Goal: Information Seeking & Learning: Learn about a topic

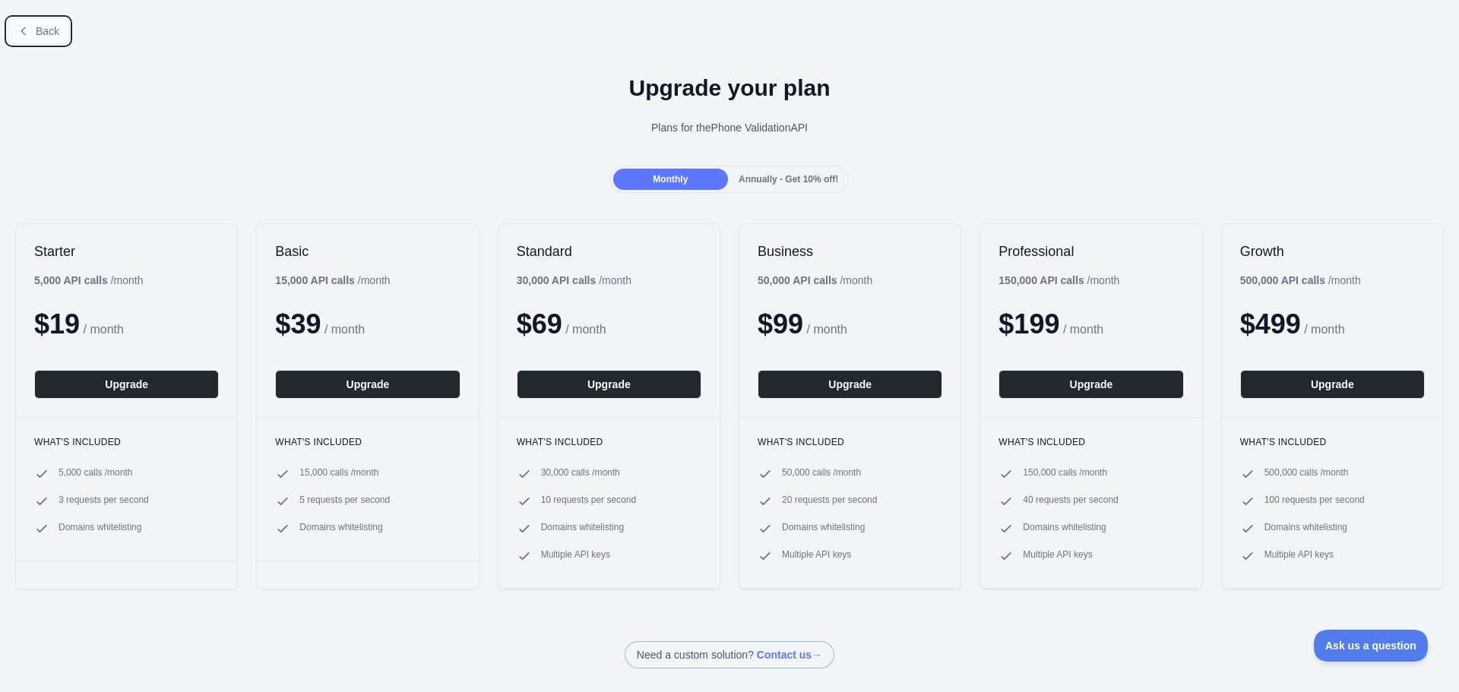
drag, startPoint x: 49, startPoint y: 38, endPoint x: 130, endPoint y: 81, distance: 91.8
click at [49, 37] on button "Back" at bounding box center [39, 31] width 62 height 26
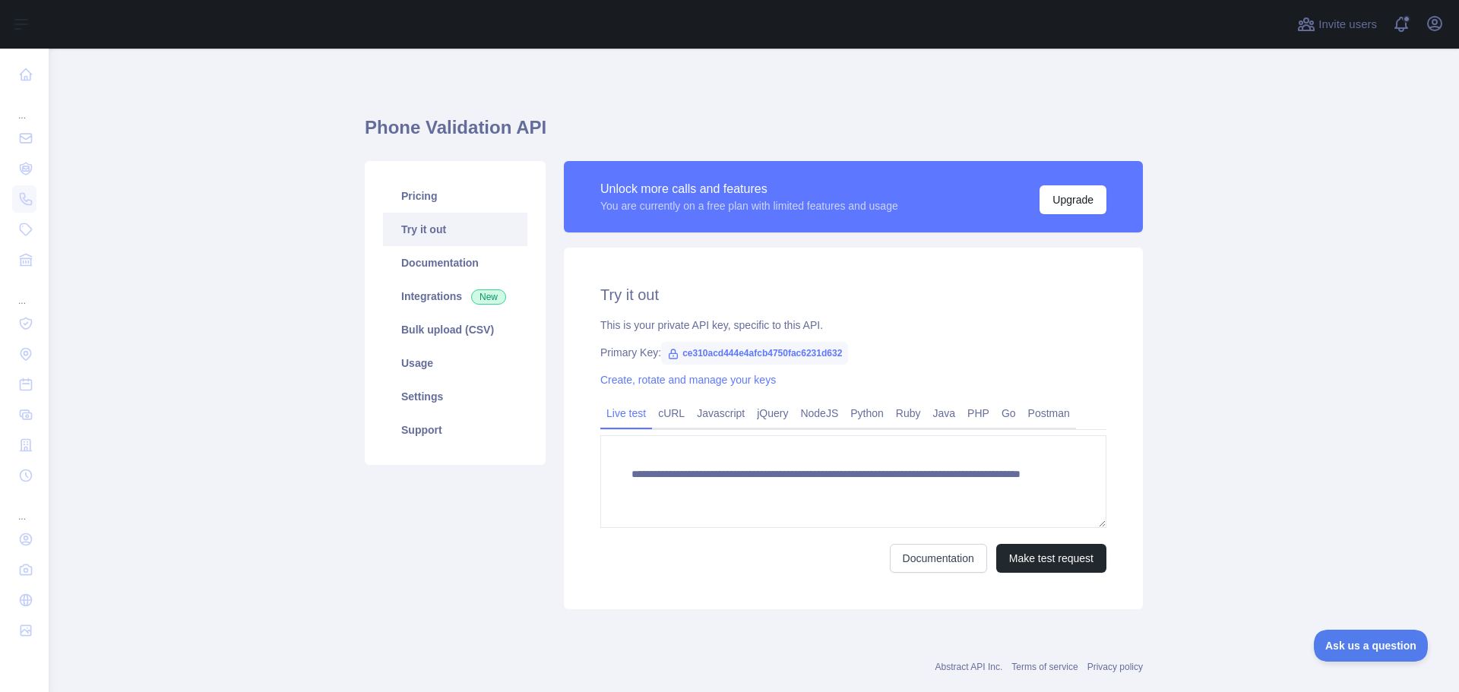
scroll to position [30, 0]
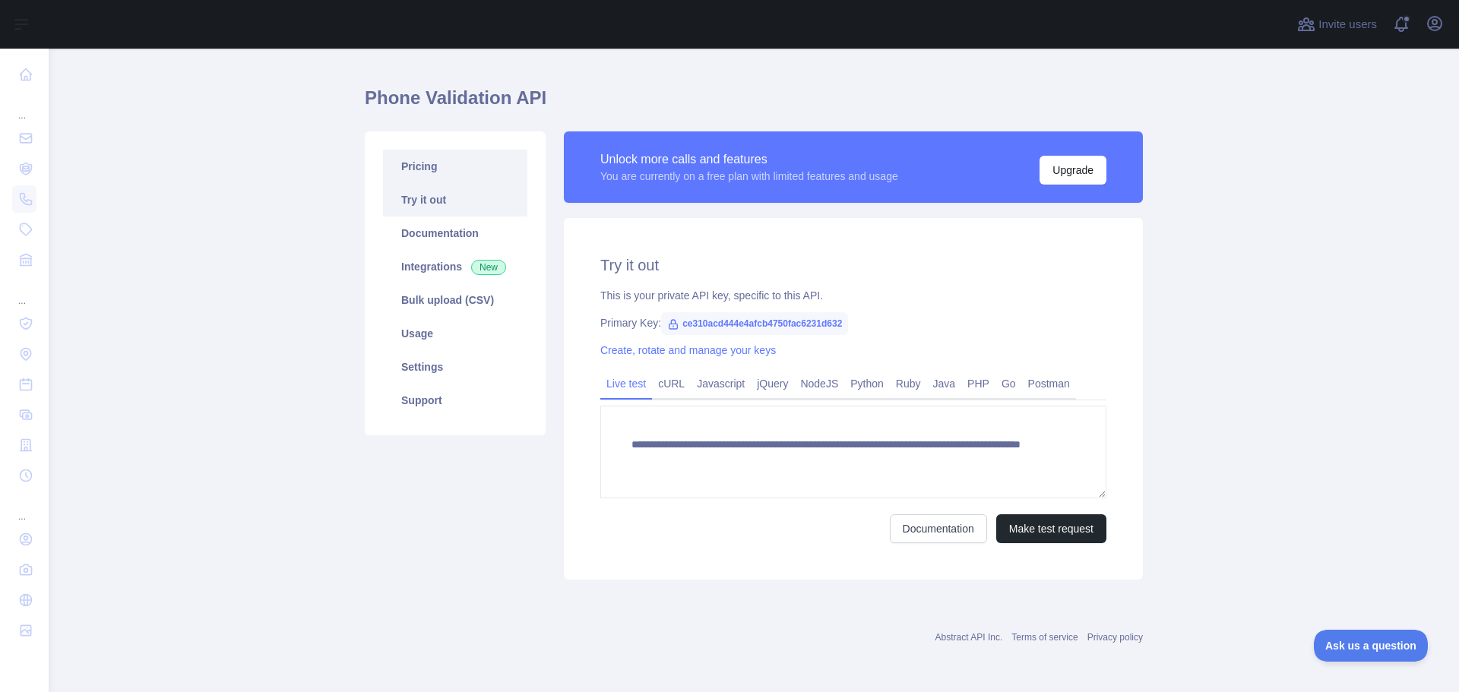
click at [437, 165] on link "Pricing" at bounding box center [455, 166] width 144 height 33
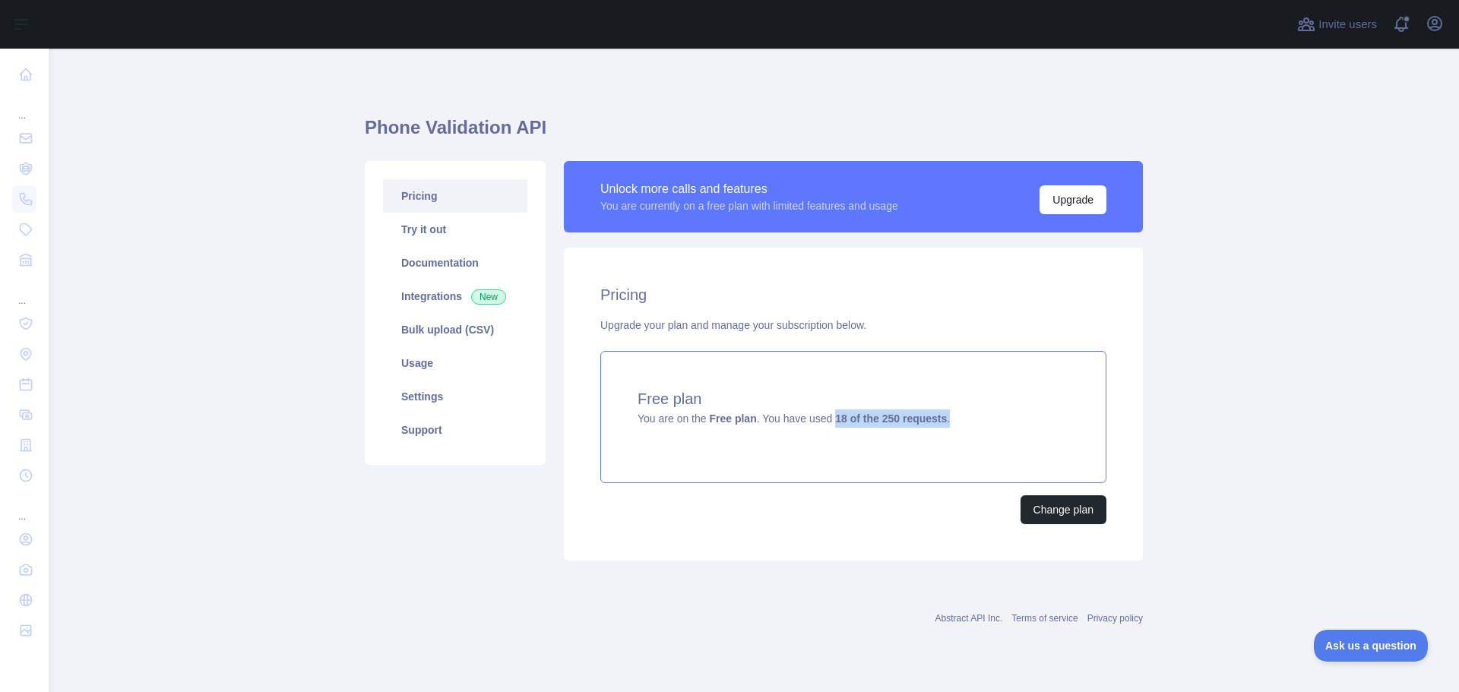
drag, startPoint x: 905, startPoint y: 420, endPoint x: 957, endPoint y: 423, distance: 52.5
click at [957, 423] on div "Free plan You are on the Free plan . You have used 18 of the 250 requests ." at bounding box center [853, 417] width 506 height 132
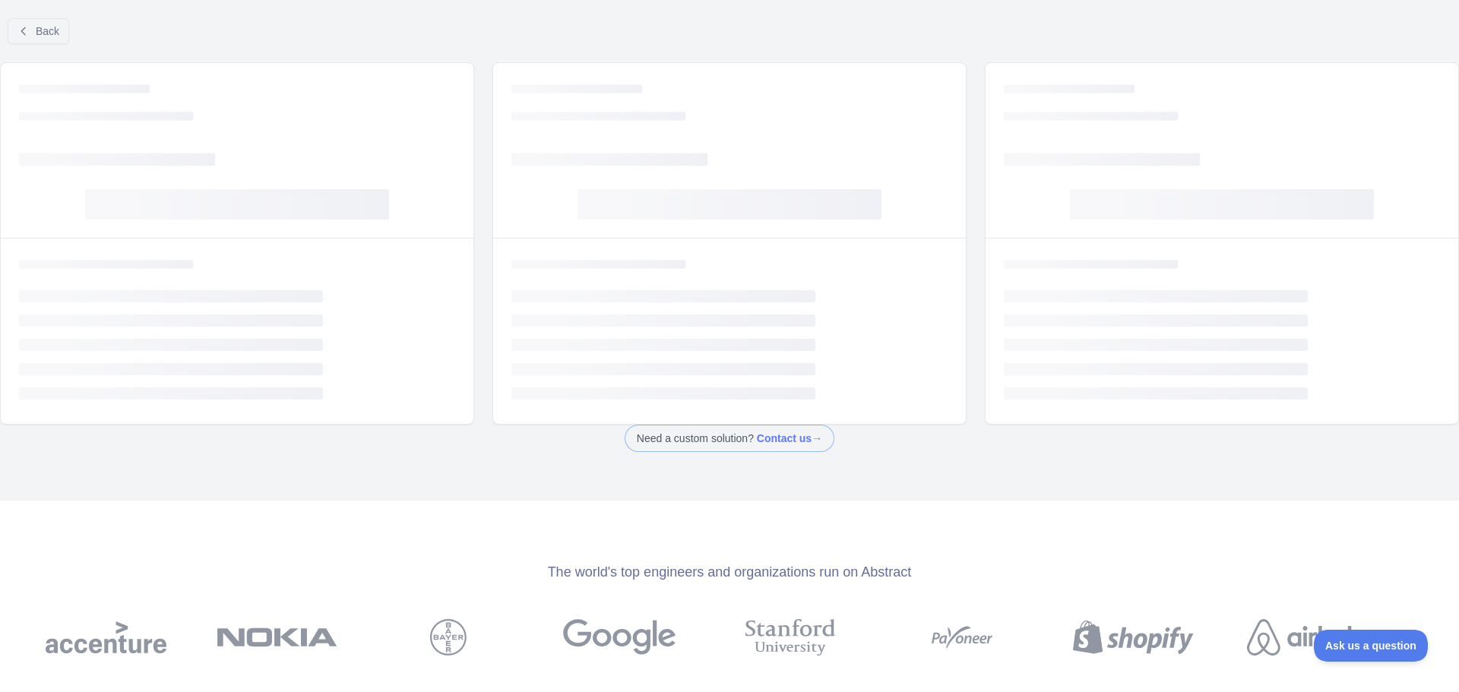
click at [954, 431] on div "Need a custom solution? Contact us →" at bounding box center [729, 438] width 1459 height 27
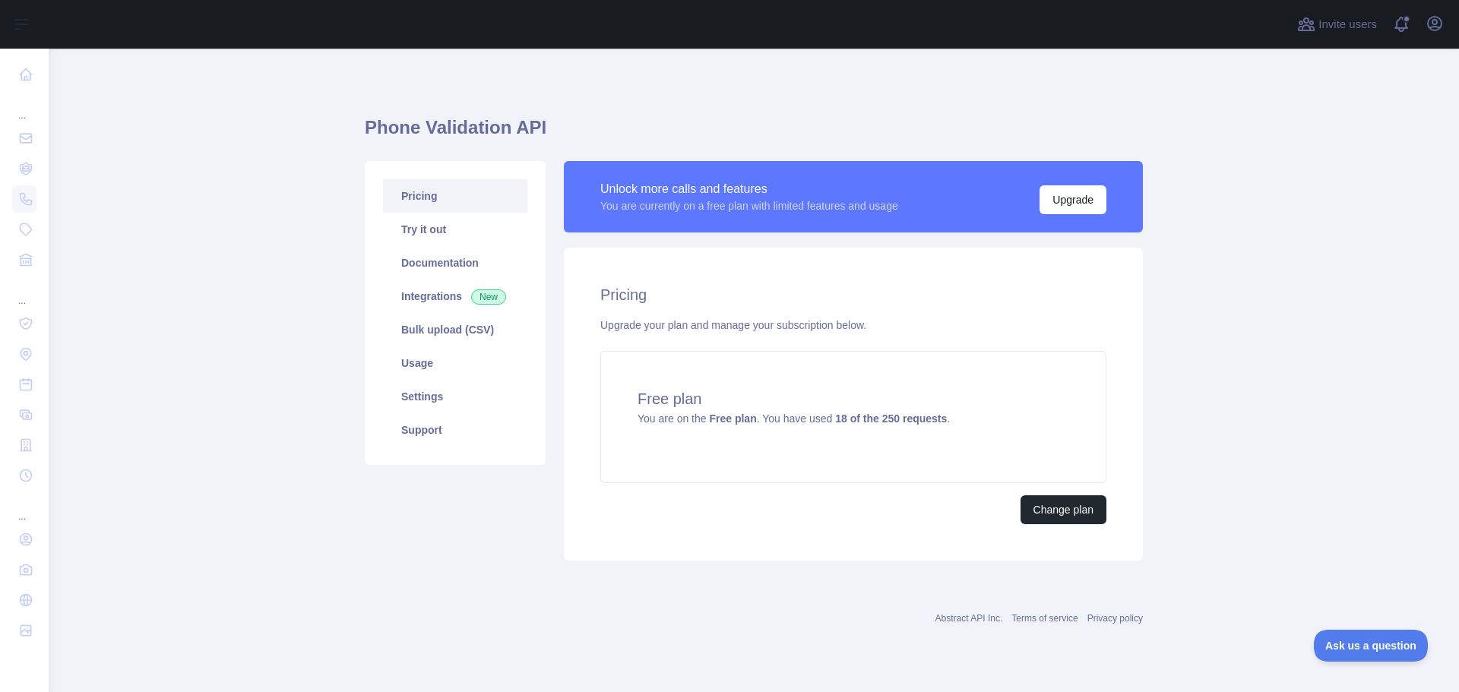
click at [1184, 517] on main "Phone Validation API Pricing Try it out Documentation Integrations New Bulk upl…" at bounding box center [754, 371] width 1410 height 644
drag, startPoint x: 940, startPoint y: 424, endPoint x: 638, endPoint y: 423, distance: 301.6
click at [638, 423] on span "You are on the Free plan . You have used 18 of the 250 requests ." at bounding box center [793, 419] width 312 height 12
